Goal: Navigation & Orientation: Find specific page/section

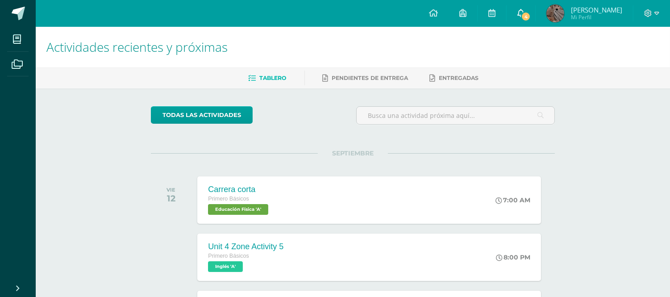
click at [529, 19] on span "4" at bounding box center [526, 17] width 10 height 10
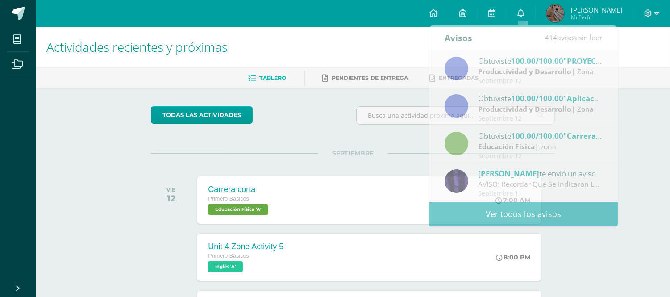
drag, startPoint x: 611, startPoint y: 77, endPoint x: 651, endPoint y: 77, distance: 40.2
click at [651, 76] on ul "Tablero Pendientes de entrega Entregadas" at bounding box center [363, 78] width 635 height 15
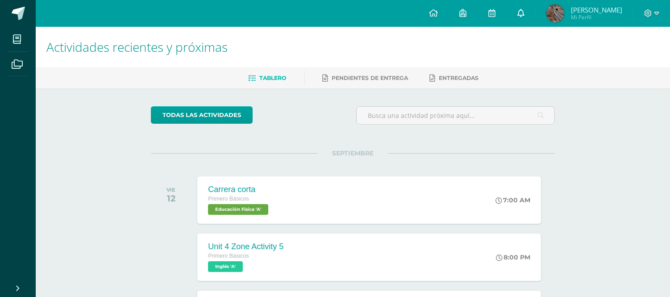
click at [514, 7] on link "0" at bounding box center [521, 13] width 29 height 27
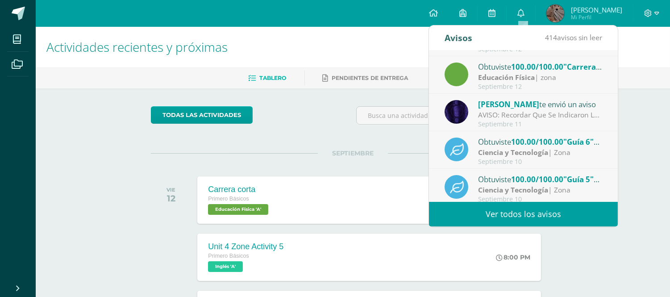
scroll to position [78, 0]
